Goal: Transaction & Acquisition: Purchase product/service

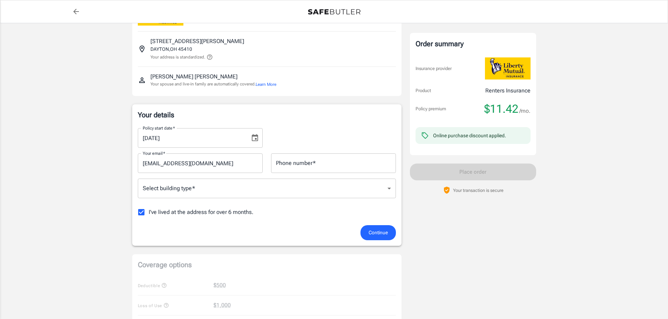
scroll to position [70, 0]
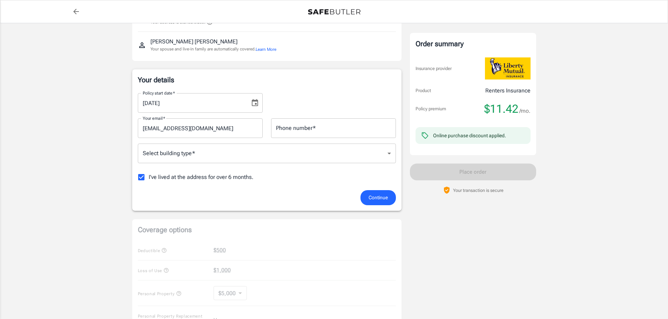
click at [254, 105] on icon "Choose date, selected date is Oct 8, 2025" at bounding box center [255, 103] width 8 height 8
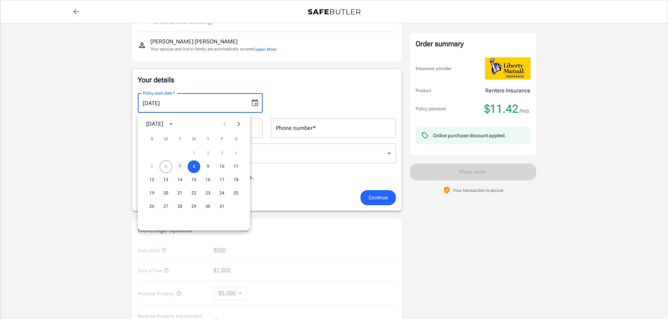
click at [181, 163] on button "7" at bounding box center [179, 166] width 13 height 13
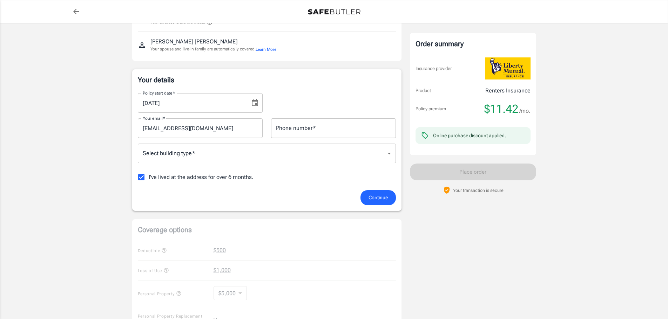
type input "[DATE]"
click at [308, 132] on input "Phone number   *" at bounding box center [333, 128] width 125 height 20
type input "9372503476"
click at [144, 176] on input "I've lived at the address for over 6 months." at bounding box center [141, 177] width 15 height 15
checkbox input "false"
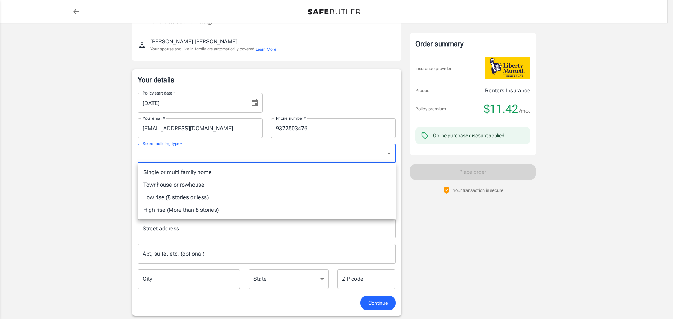
click at [203, 157] on body "Policy premium $ 11.42 /mo Liberty Mutual Renters Insurance [STREET_ADDRESS][PE…" at bounding box center [336, 314] width 673 height 768
click at [198, 173] on li "Single or multi family home" at bounding box center [267, 172] width 258 height 13
type input "singlefamily"
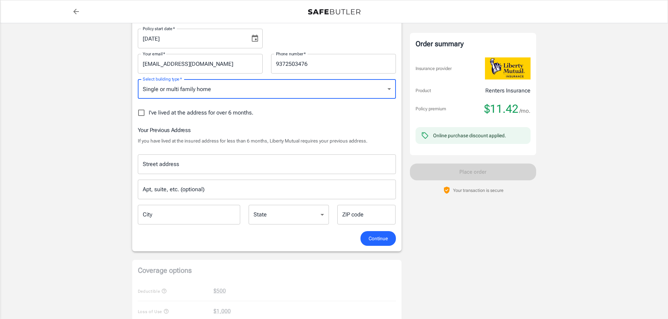
scroll to position [140, 0]
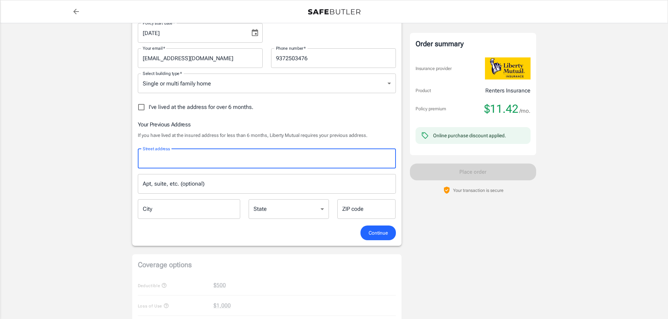
click at [241, 162] on input "Street address" at bounding box center [267, 158] width 252 height 13
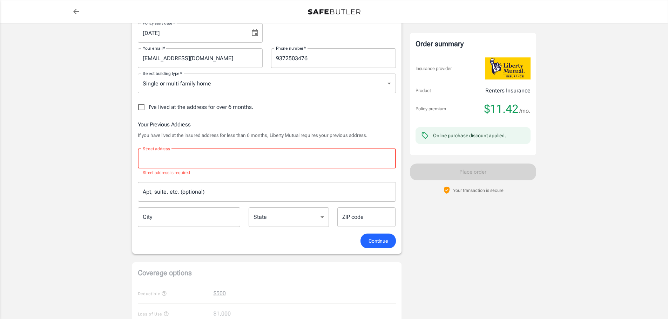
click at [214, 161] on input "Street address" at bounding box center [267, 158] width 252 height 13
click at [153, 110] on span "I've lived at the address for over 6 months." at bounding box center [201, 107] width 105 height 8
click at [149, 110] on input "I've lived at the address for over 6 months." at bounding box center [141, 107] width 15 height 15
checkbox input "true"
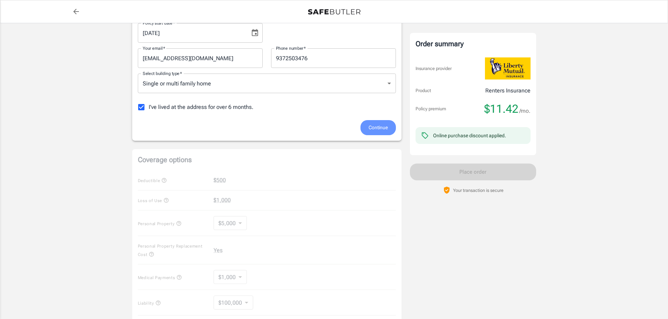
click at [375, 130] on span "Continue" at bounding box center [377, 127] width 19 height 9
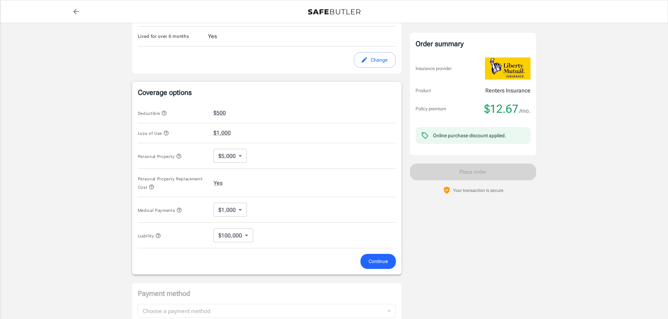
scroll to position [232, 0]
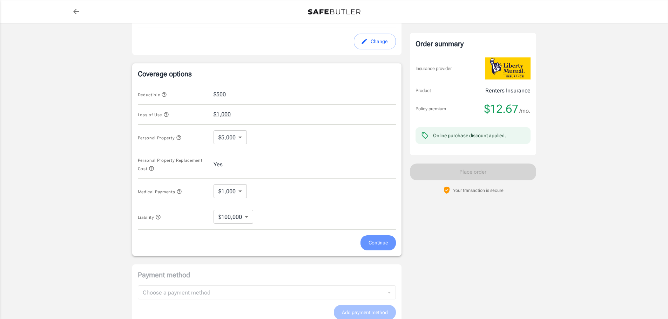
click at [377, 248] on button "Continue" at bounding box center [377, 242] width 35 height 15
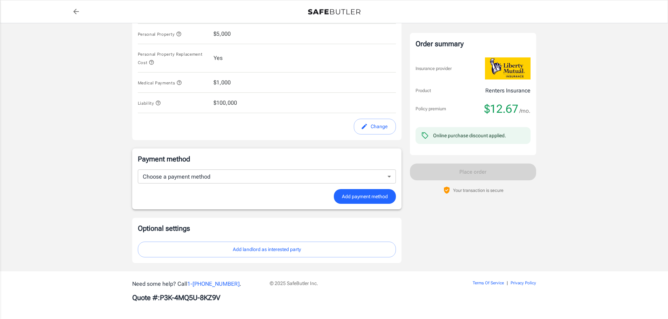
scroll to position [335, 0]
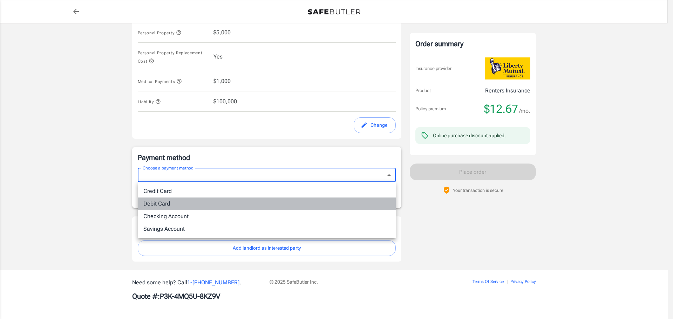
click at [328, 202] on li "Debit Card" at bounding box center [267, 204] width 258 height 13
type input "debit"
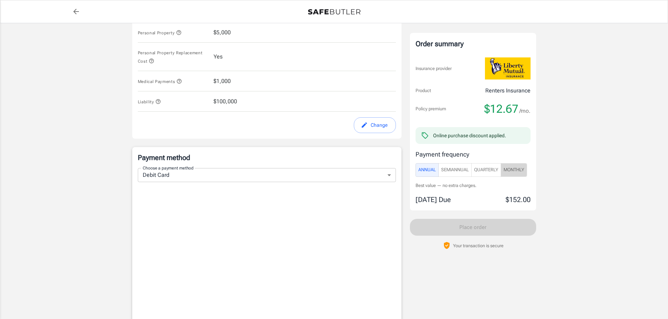
click at [505, 173] on span "Monthly" at bounding box center [513, 170] width 21 height 8
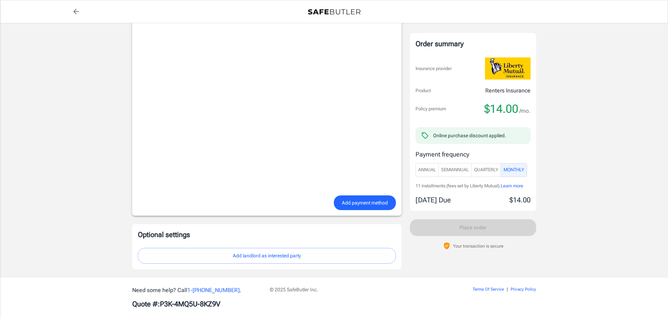
scroll to position [512, 0]
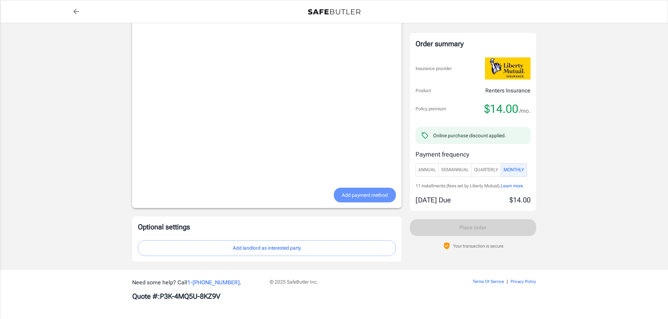
click at [355, 199] on span "Add payment method" at bounding box center [365, 195] width 46 height 9
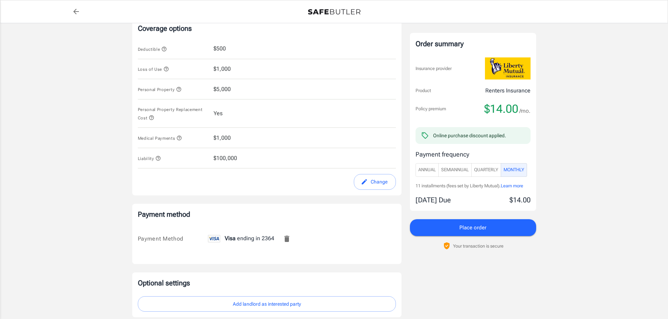
scroll to position [334, 0]
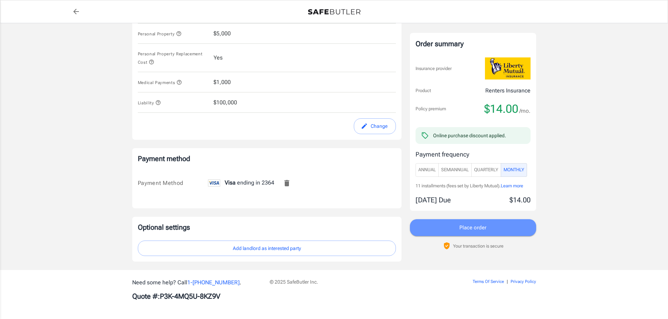
click at [502, 226] on button "Place order" at bounding box center [473, 227] width 126 height 17
